Goal: Task Accomplishment & Management: Manage account settings

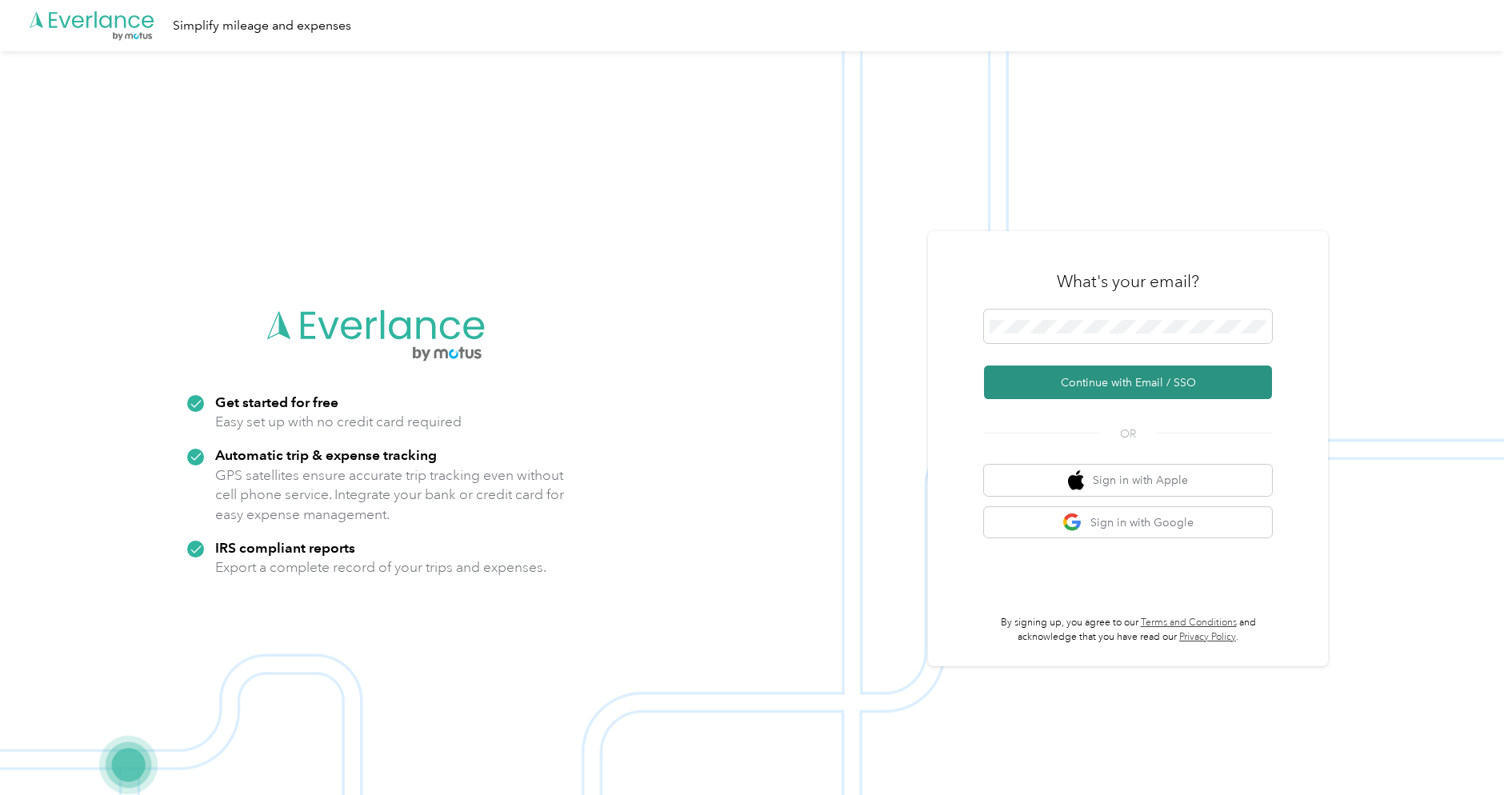
click at [1111, 380] on button "Continue with Email / SSO" at bounding box center [1128, 381] width 288 height 33
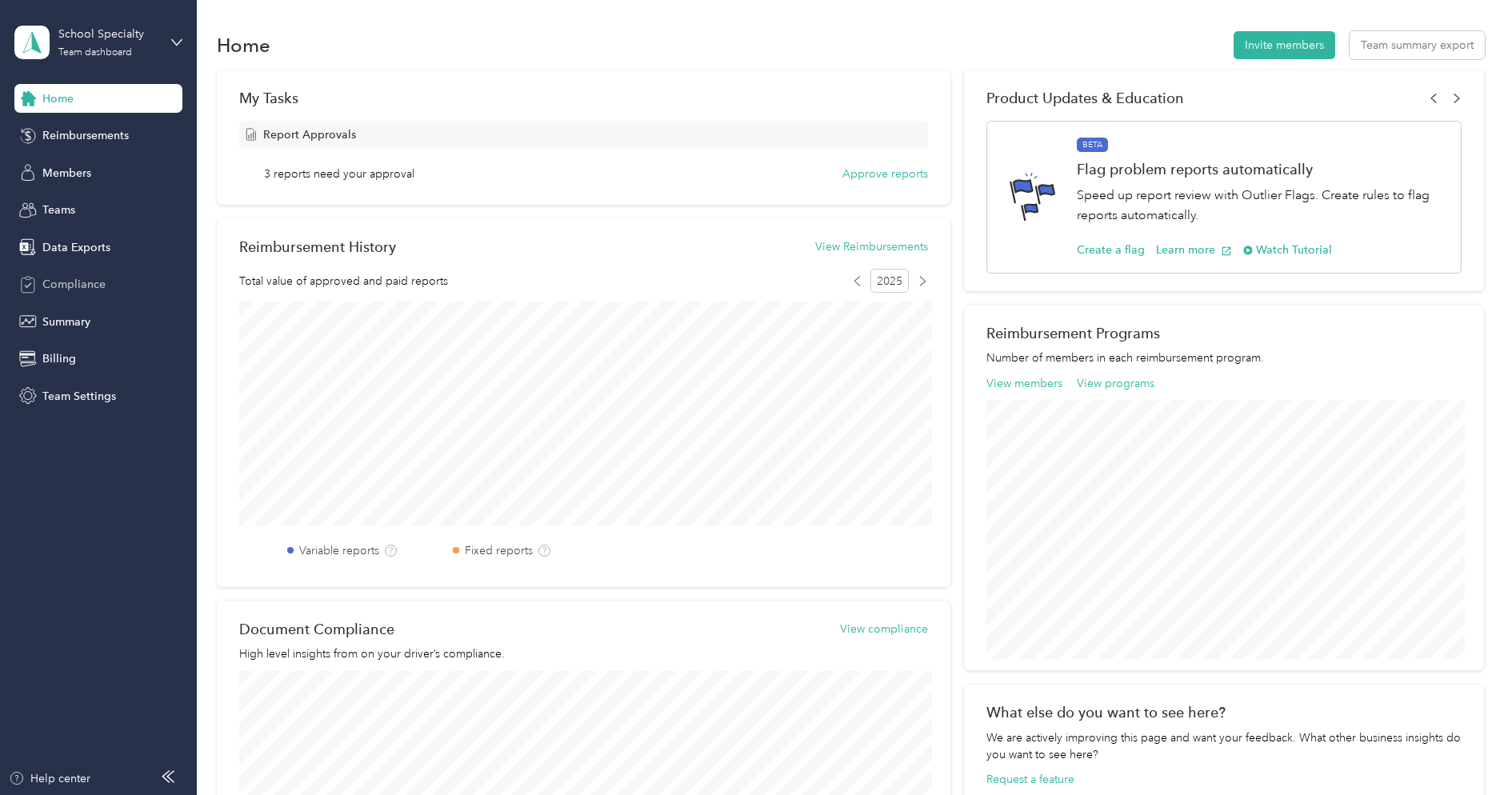
click at [103, 297] on div "Compliance" at bounding box center [98, 285] width 168 height 29
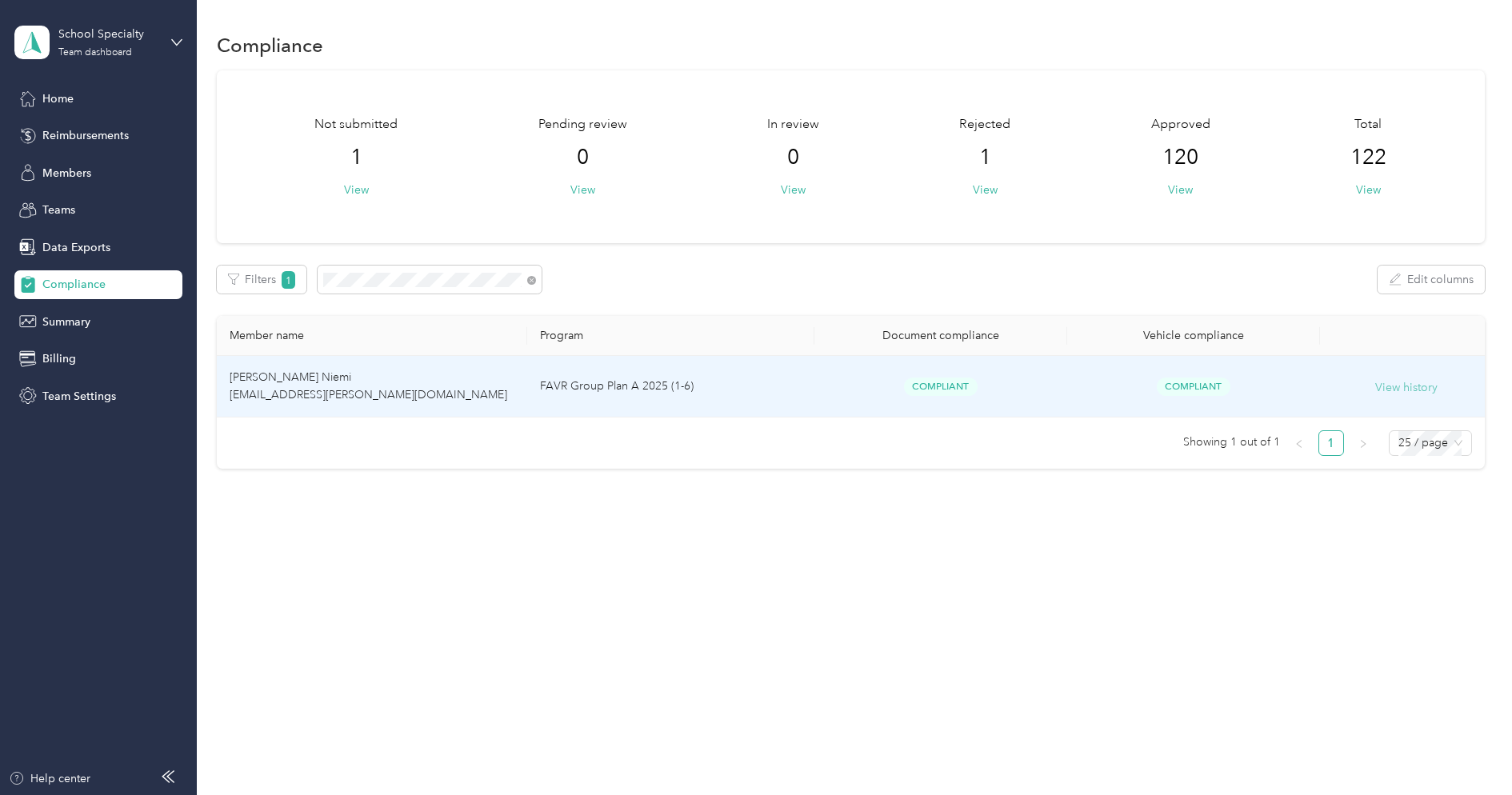
click at [1418, 394] on button "View history" at bounding box center [1406, 387] width 62 height 18
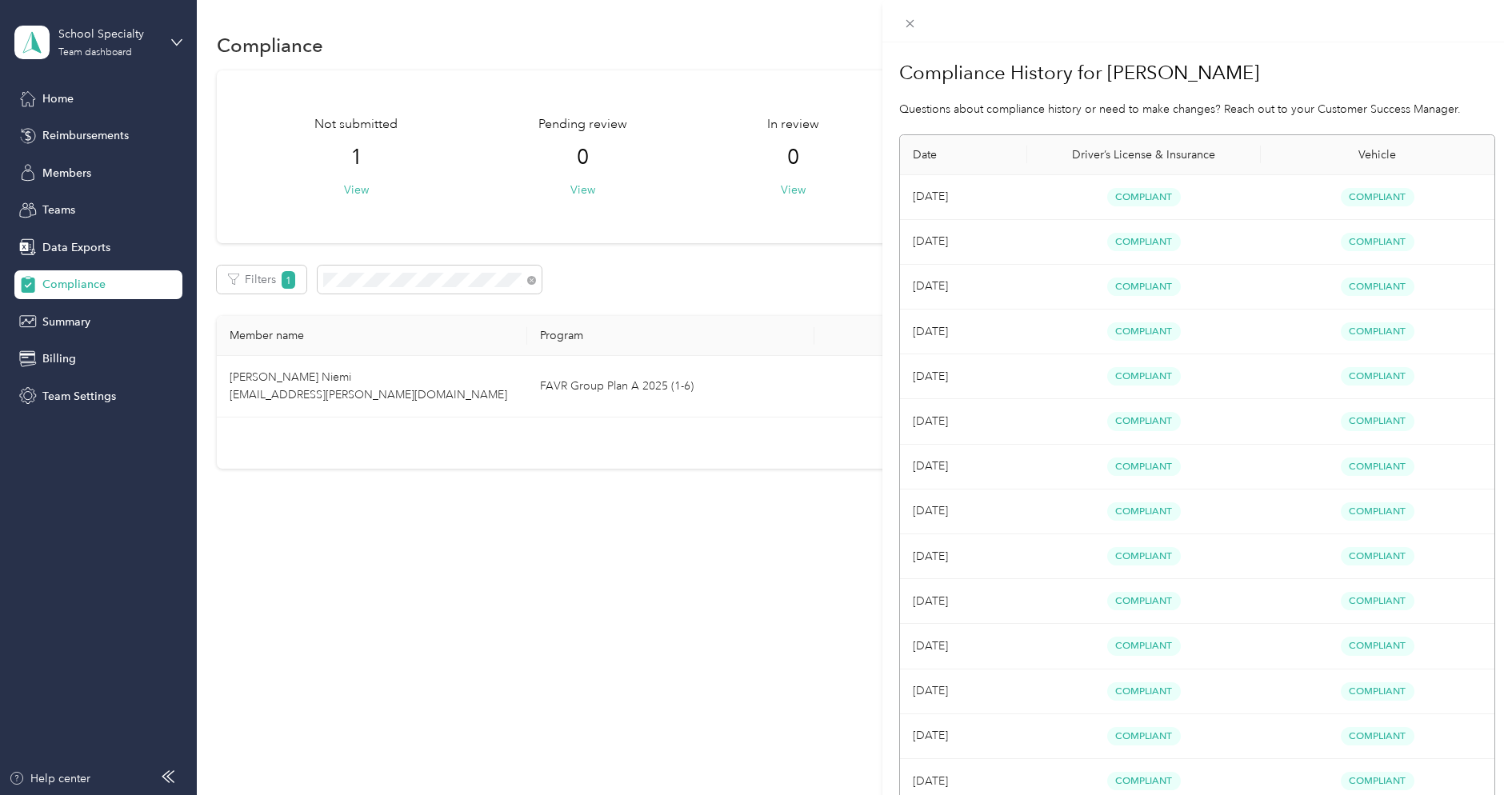
scroll to position [308, 0]
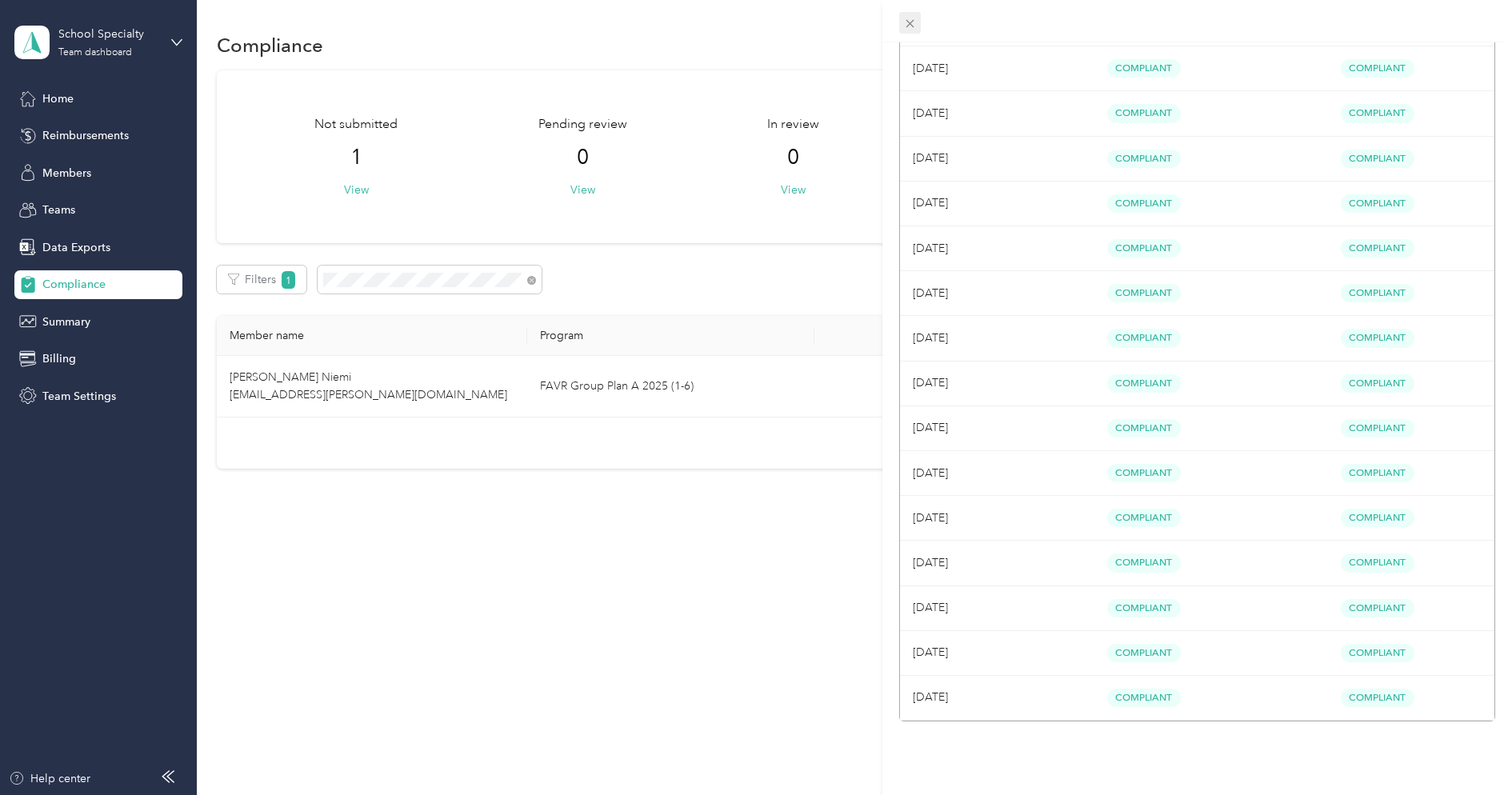
click at [905, 29] on icon at bounding box center [910, 24] width 14 height 14
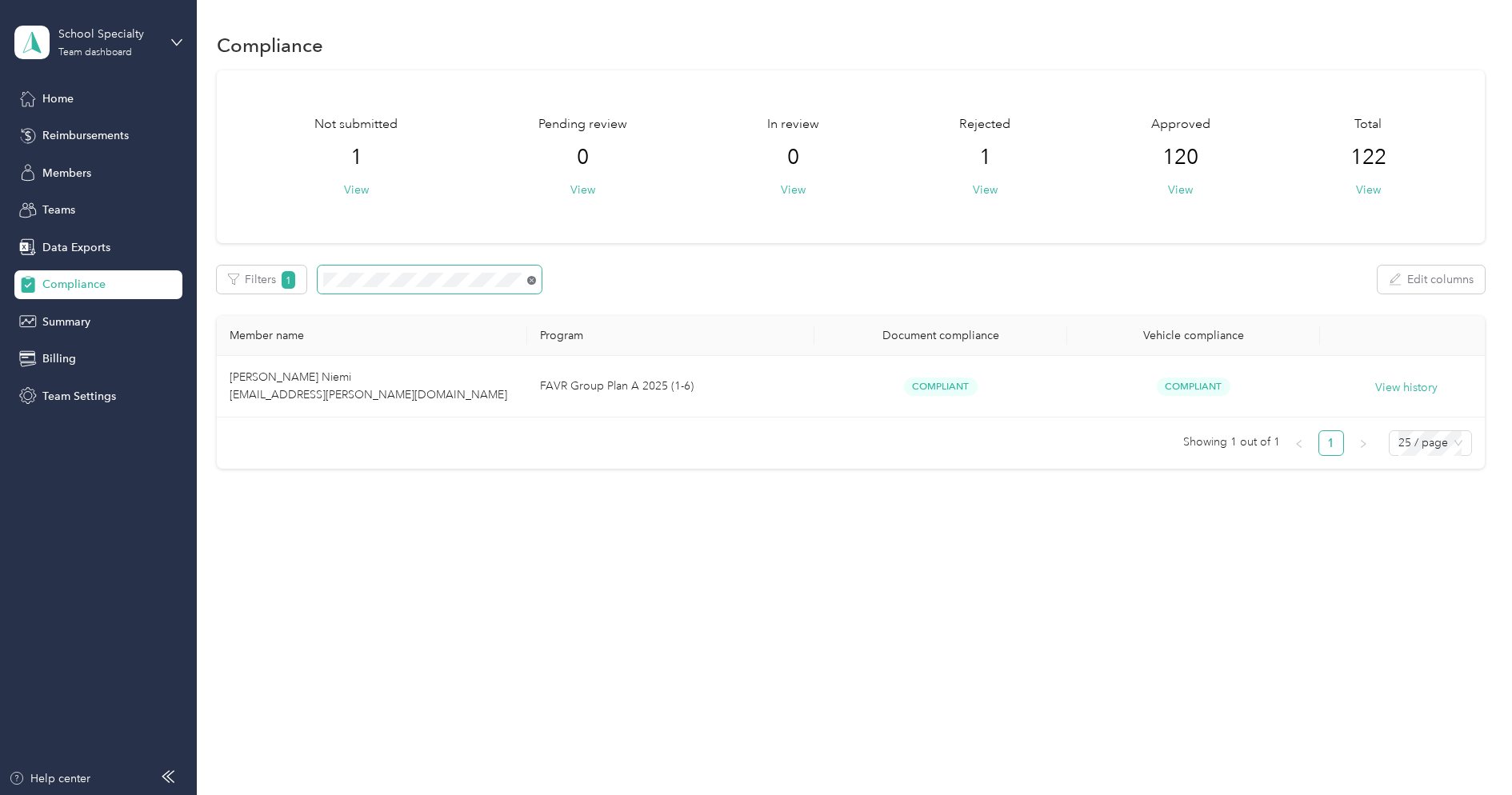
click at [532, 281] on icon at bounding box center [531, 280] width 9 height 9
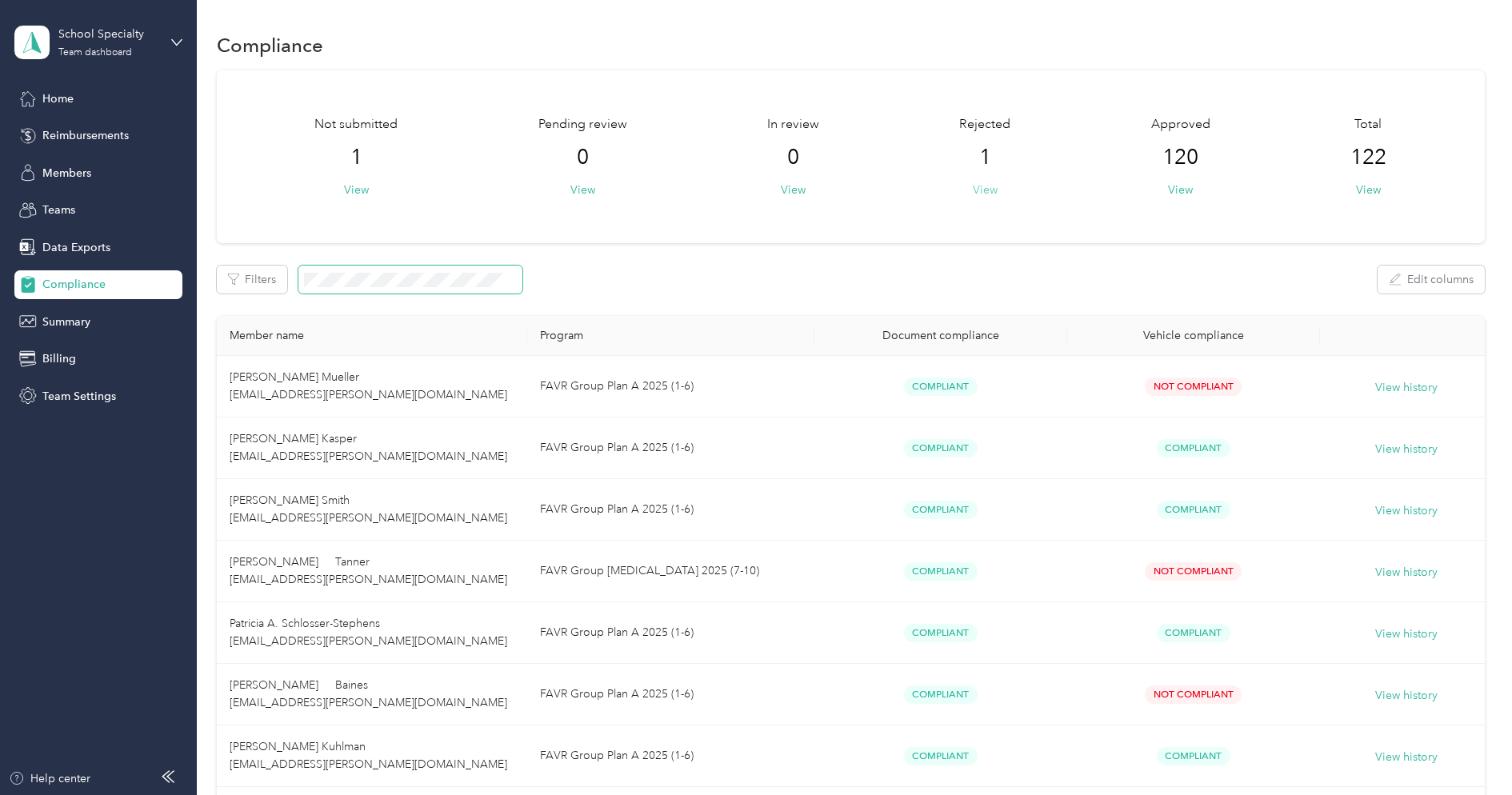
click at [984, 182] on button "View" at bounding box center [985, 190] width 25 height 17
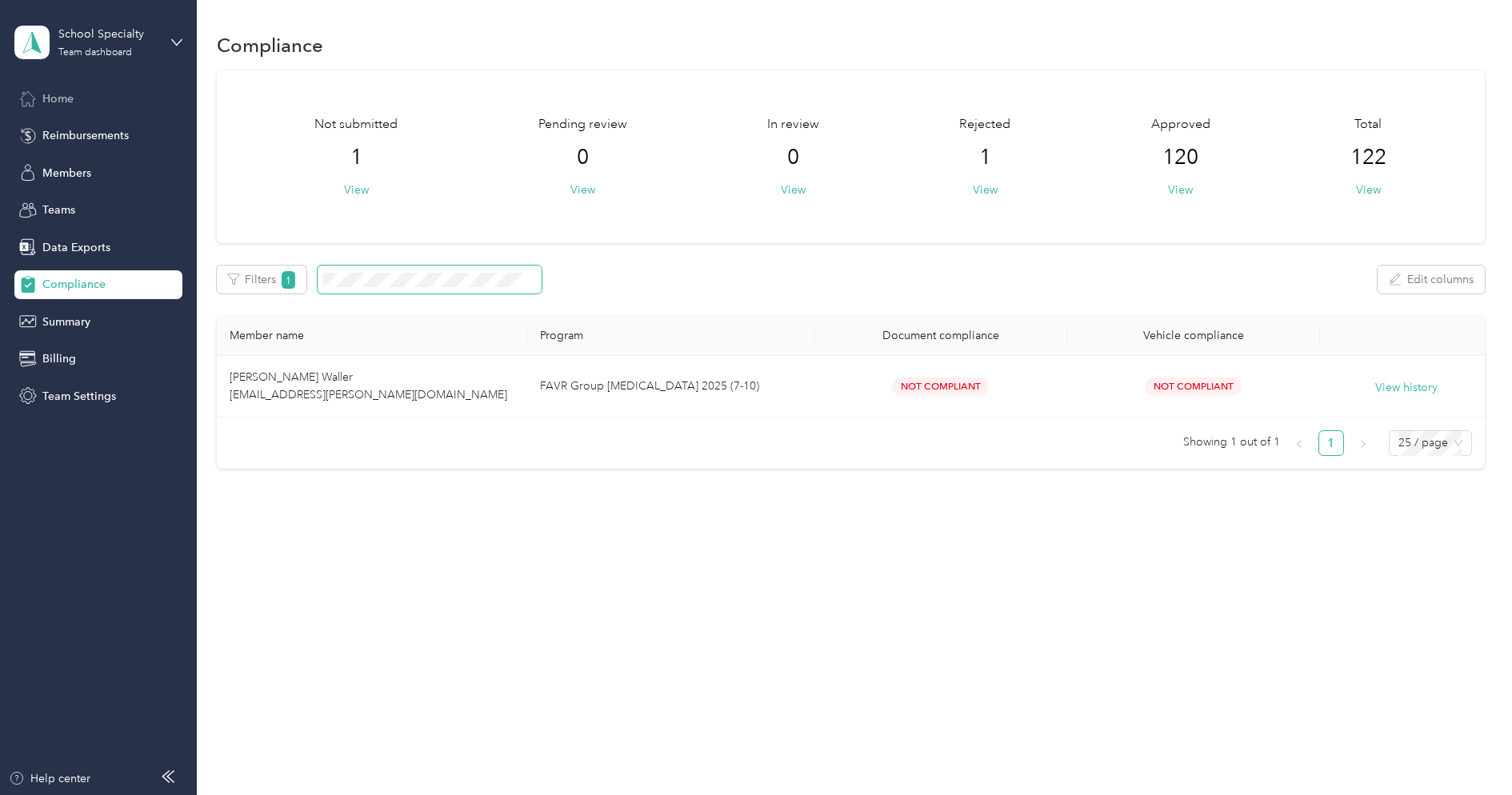
click at [82, 112] on div "Home" at bounding box center [98, 99] width 168 height 29
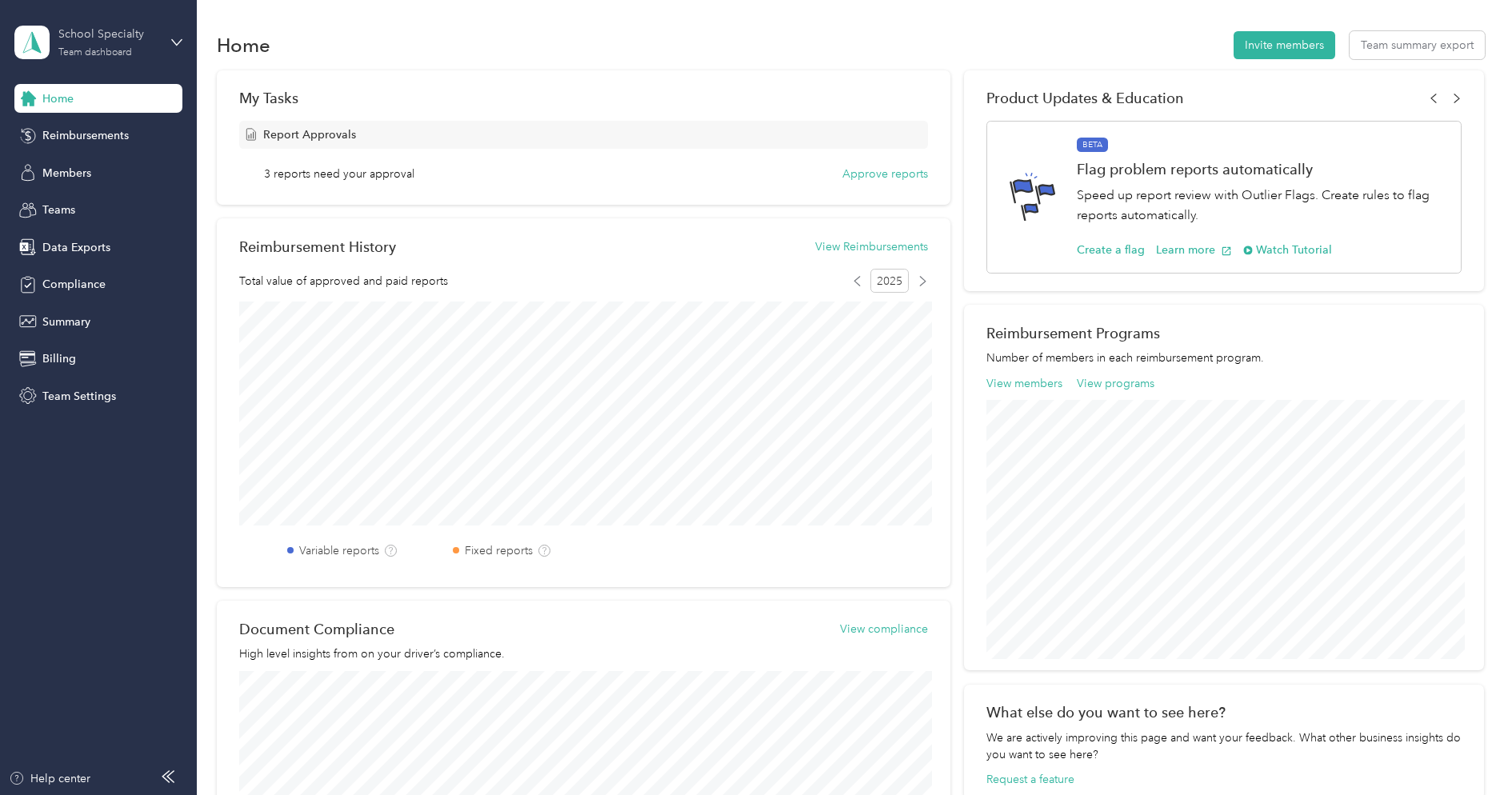
click at [100, 27] on div "School Specialty" at bounding box center [108, 34] width 100 height 17
click at [72, 203] on div "Log out" at bounding box center [60, 203] width 61 height 17
